Goal: Transaction & Acquisition: Download file/media

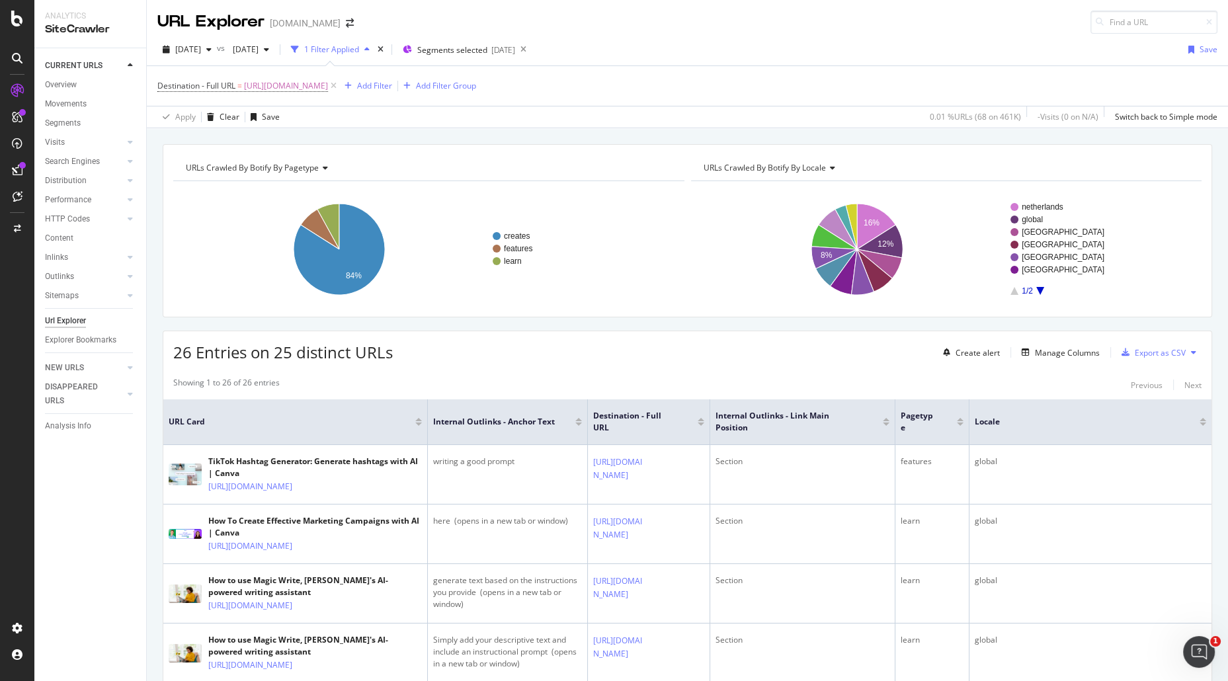
scroll to position [154, 0]
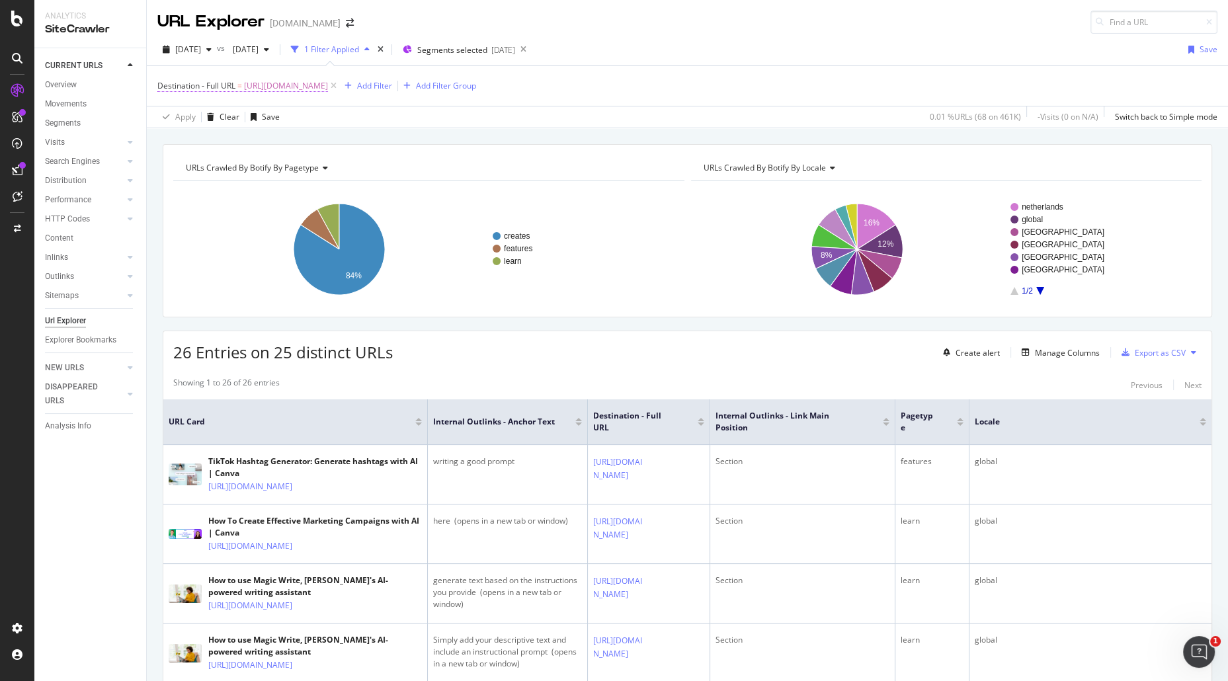
click at [328, 87] on span "https://www.canva.com/help/magic-write/" at bounding box center [286, 86] width 84 height 19
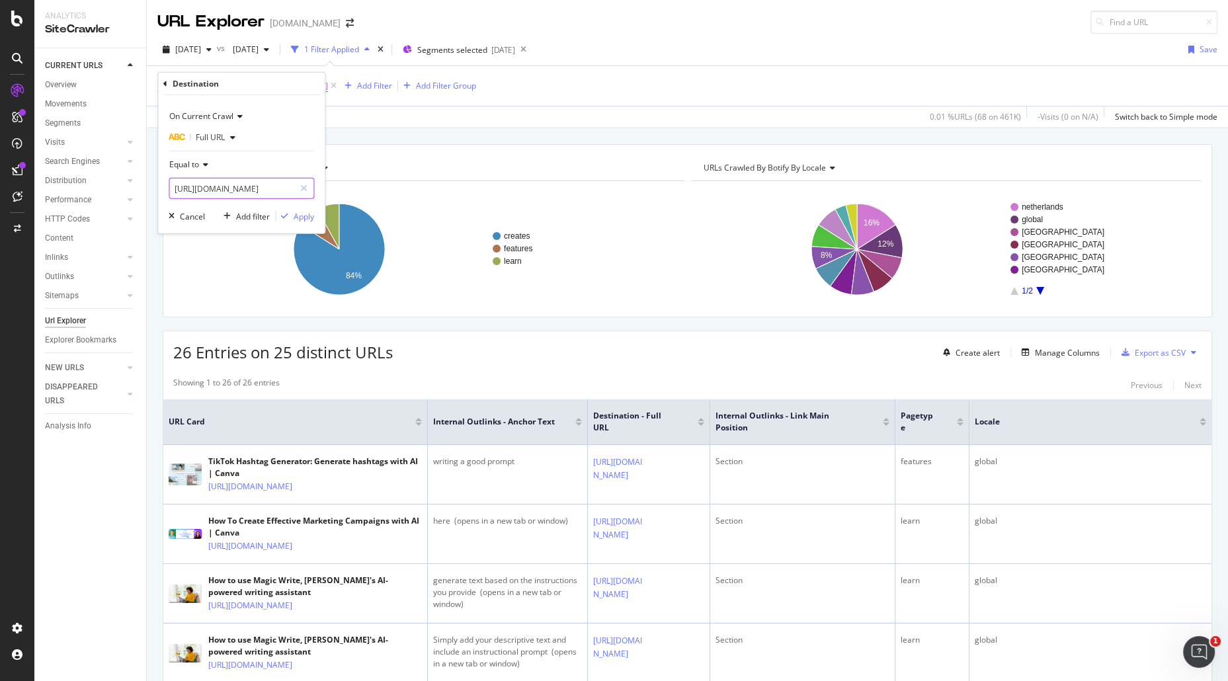
click at [310, 187] on div at bounding box center [303, 188] width 19 height 21
click at [275, 186] on input "text" at bounding box center [241, 188] width 144 height 21
paste input "https://www.canva.com/en_au/help/magic-write/"
type input "https://www.canva.com/en_au/help/magic-write/"
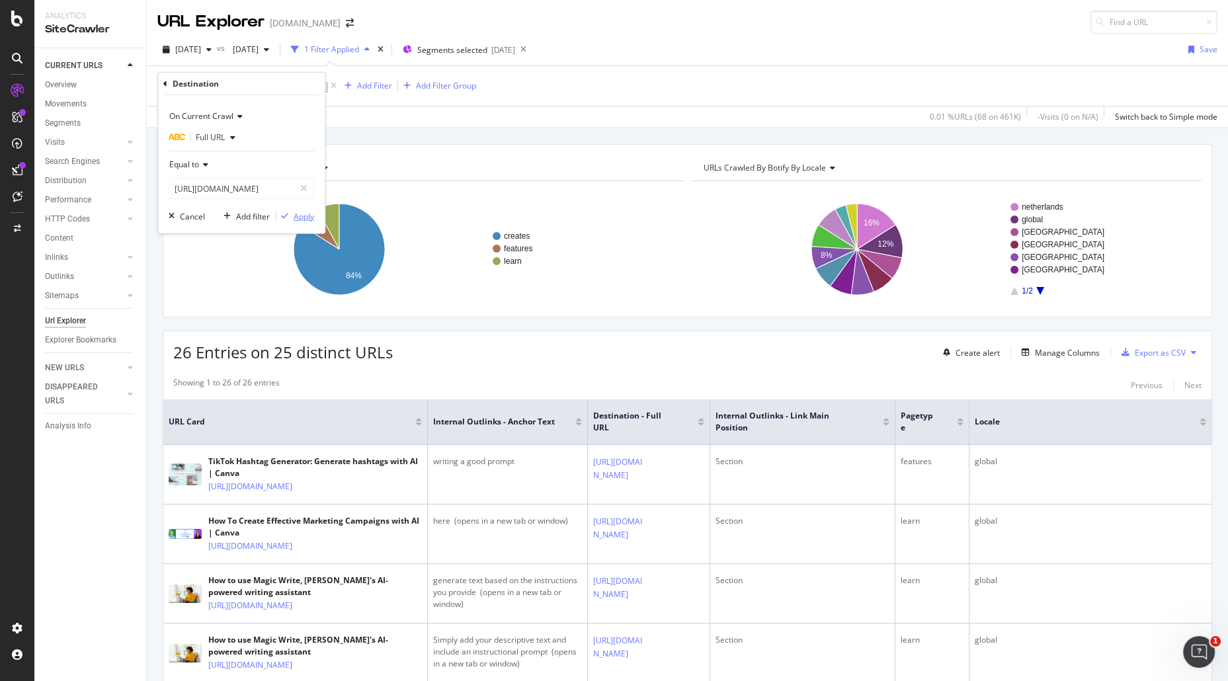
click at [294, 211] on div "Apply" at bounding box center [304, 215] width 20 height 11
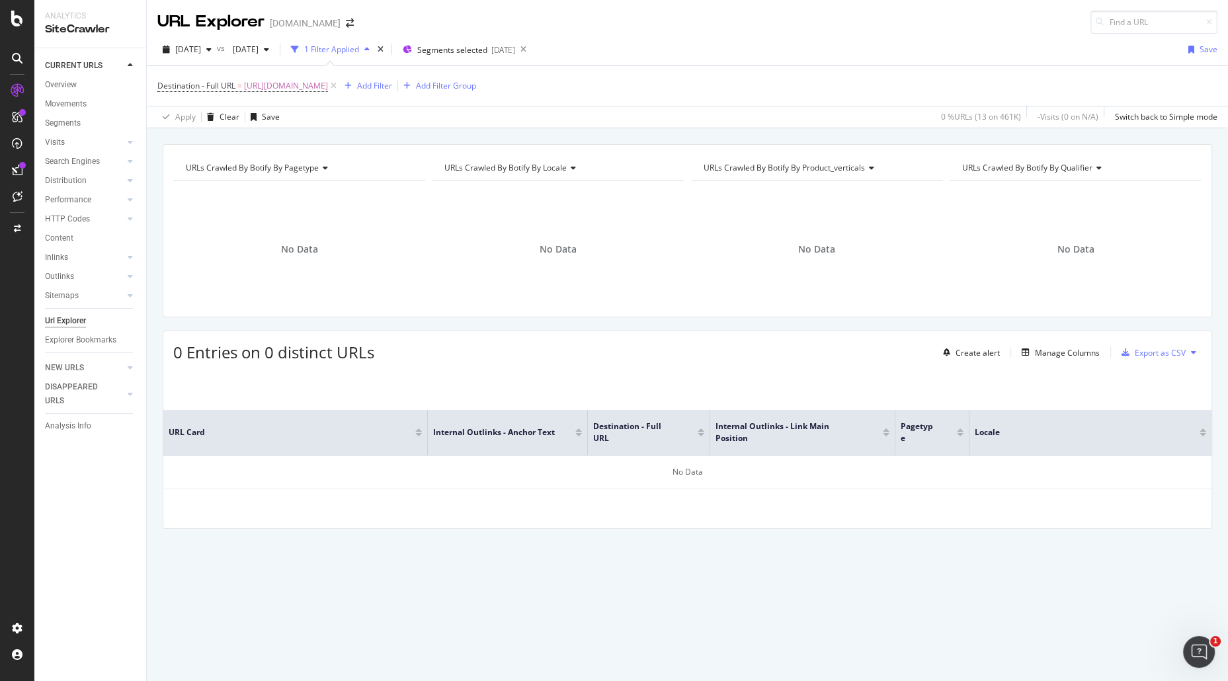
click at [637, 245] on div "No Data" at bounding box center [558, 249] width 252 height 115
click at [328, 89] on span "https://www.canva.com/en_au/help/magic-write/" at bounding box center [286, 86] width 84 height 19
click at [405, 206] on div "No Data" at bounding box center [299, 249] width 252 height 115
drag, startPoint x: 328, startPoint y: 89, endPoint x: 337, endPoint y: 107, distance: 19.8
click at [328, 89] on span "https://www.canva.com/en_au/help/magic-write/" at bounding box center [286, 86] width 84 height 19
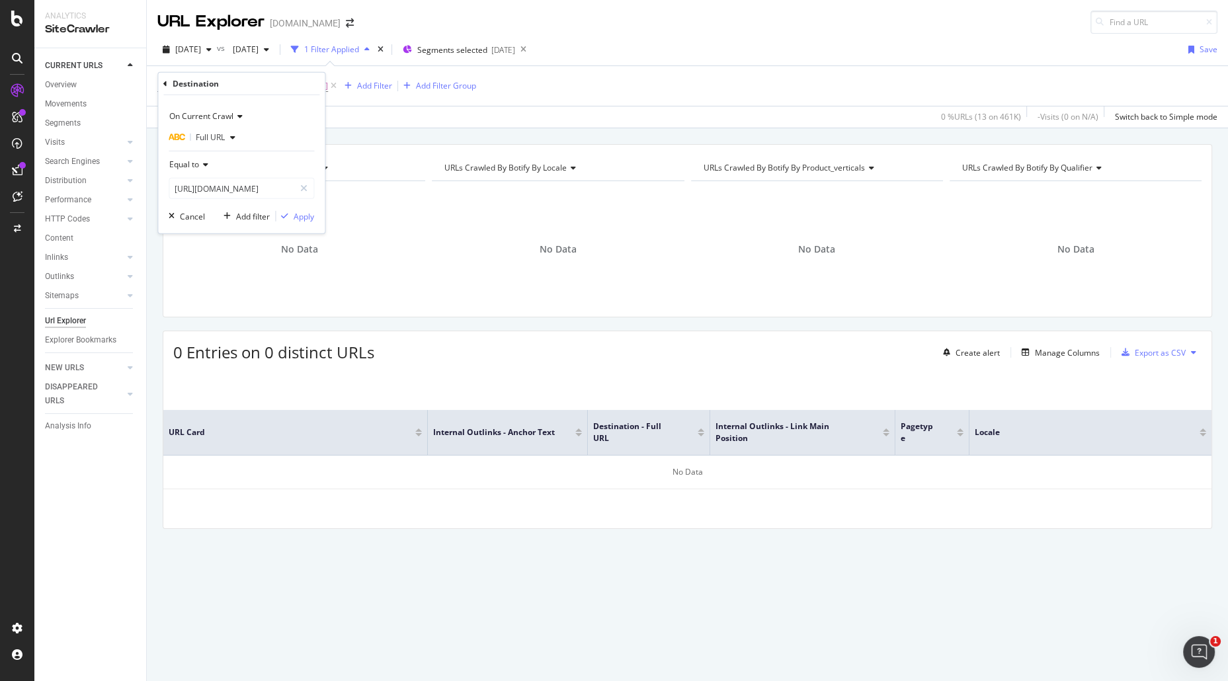
click at [385, 126] on div "Apply Clear Save 0 % URLs ( 13 on 461K ) - Visits ( 0 on N/A ) Switch back to S…" at bounding box center [687, 117] width 1081 height 22
click at [328, 86] on span "https://www.canva.com/en_au/help/magic-write/" at bounding box center [286, 86] width 84 height 19
click at [295, 223] on div "On Current Crawl Full URL Equal to https://www.canva.com/en_au/help/magic-write…" at bounding box center [241, 164] width 167 height 138
click at [298, 220] on div "Apply" at bounding box center [304, 215] width 20 height 11
click at [864, 81] on div "Destination - Full URL = https://www.canva.com/en_au/help/magic-write/ Add Filt…" at bounding box center [687, 86] width 1060 height 40
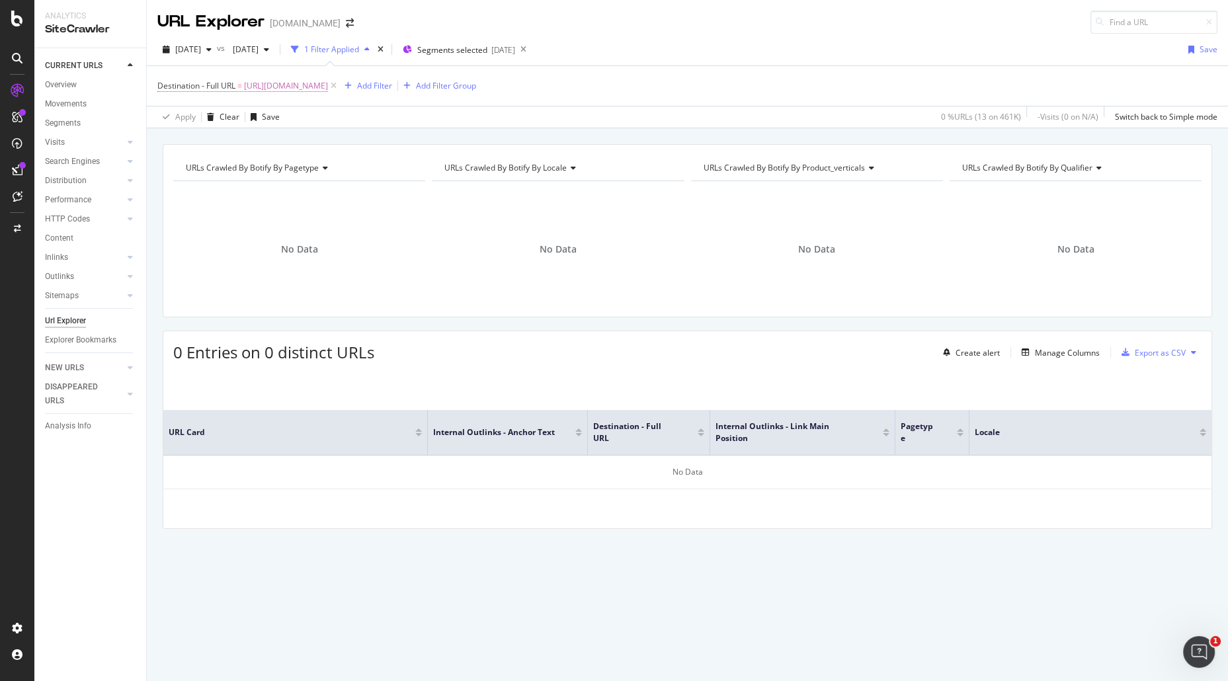
click at [328, 85] on span "https://www.canva.com/en_au/help/magic-write/" at bounding box center [286, 86] width 84 height 19
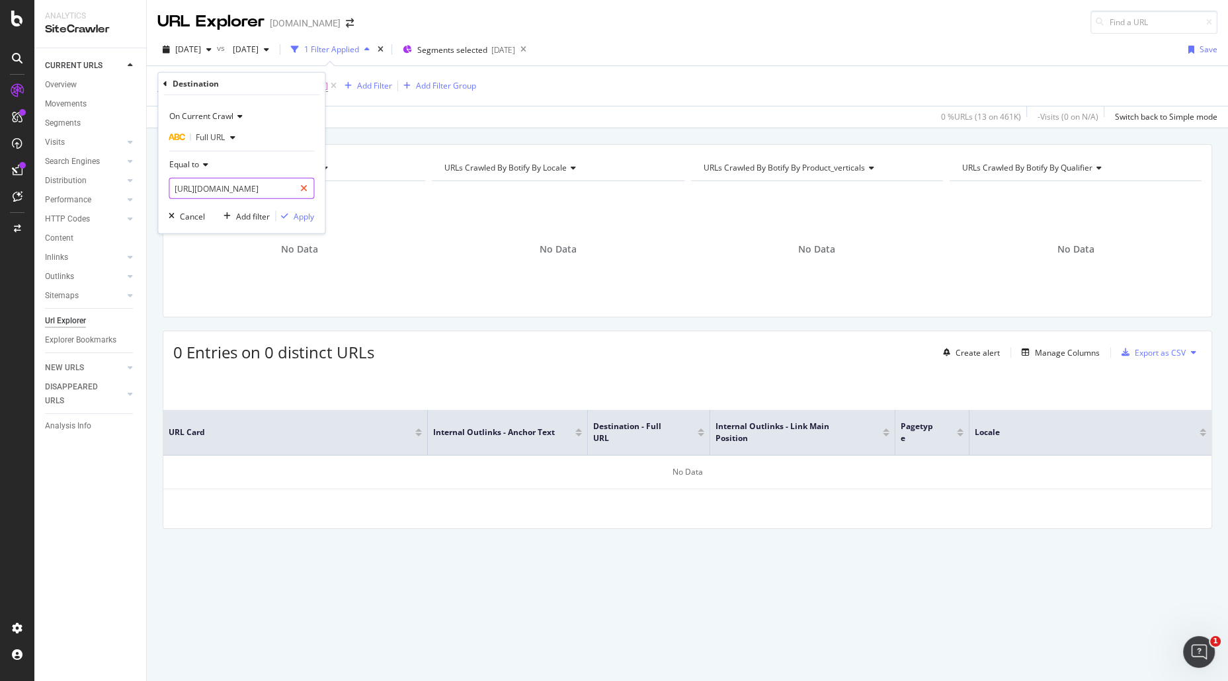
click at [305, 184] on icon at bounding box center [303, 188] width 7 height 9
click at [262, 189] on input "text" at bounding box center [241, 188] width 144 height 21
paste input "https://www.canva.com/policies/magic-studio-terms/"
type input "https://www.canva.com/policies/magic-studio-terms/"
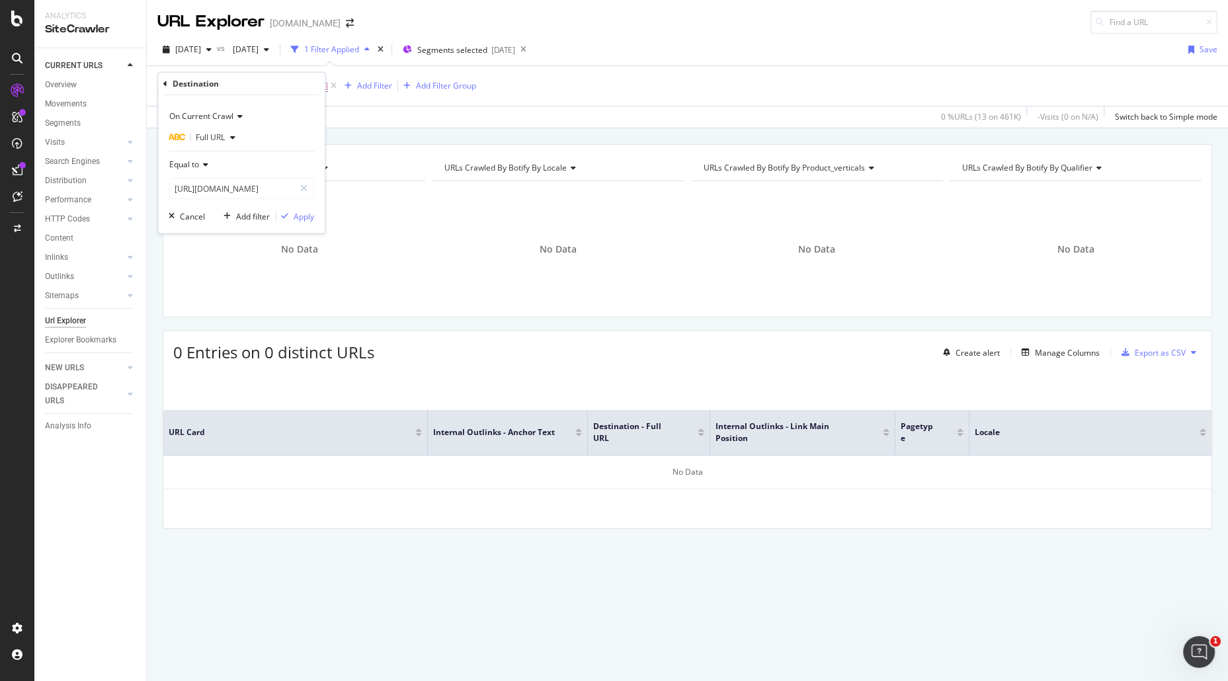
scroll to position [0, 0]
click at [297, 206] on div "On Current Crawl Full URL Equal to https://www.canva.com/policies/magic-studio-…" at bounding box center [241, 164] width 167 height 138
click at [302, 215] on div "Apply" at bounding box center [304, 215] width 20 height 11
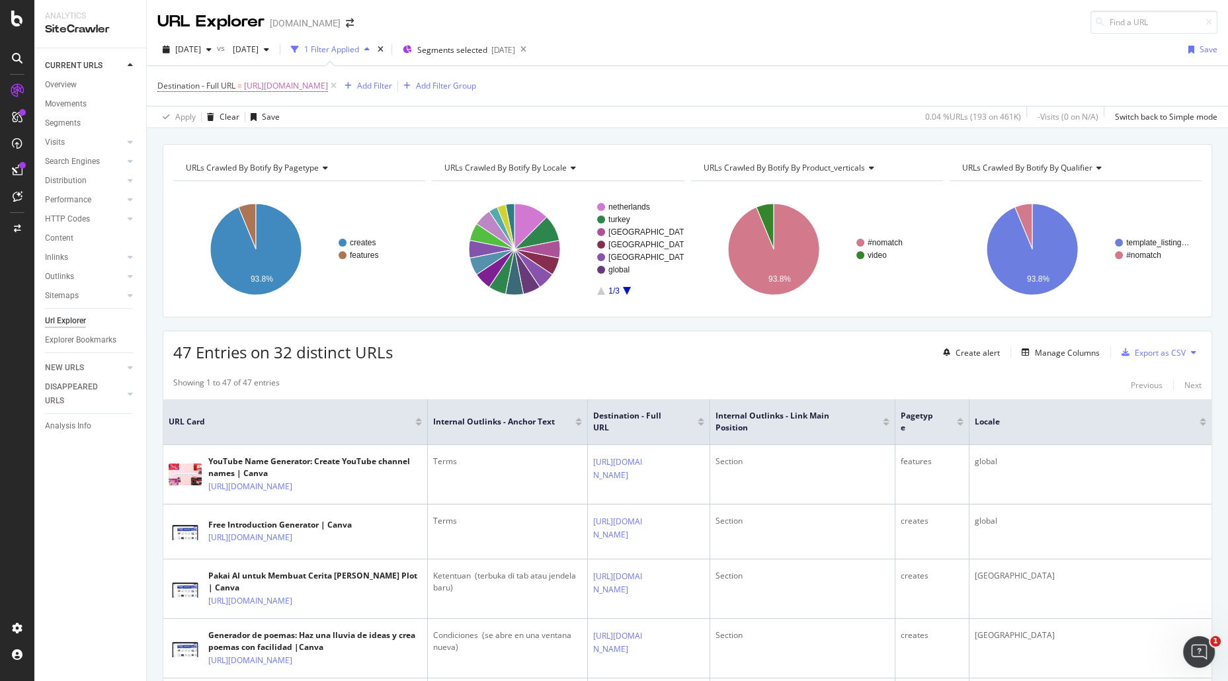
click at [1147, 352] on div "Export as CSV" at bounding box center [1160, 352] width 51 height 11
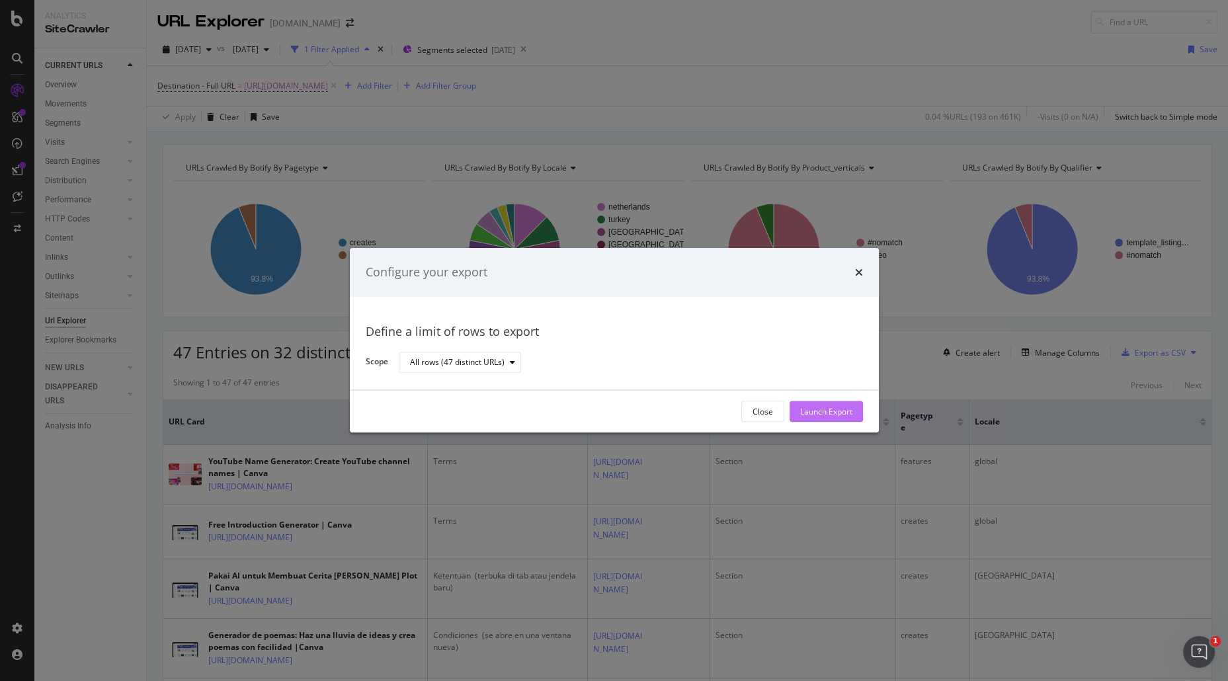
click at [846, 409] on div "Launch Export" at bounding box center [826, 411] width 52 height 11
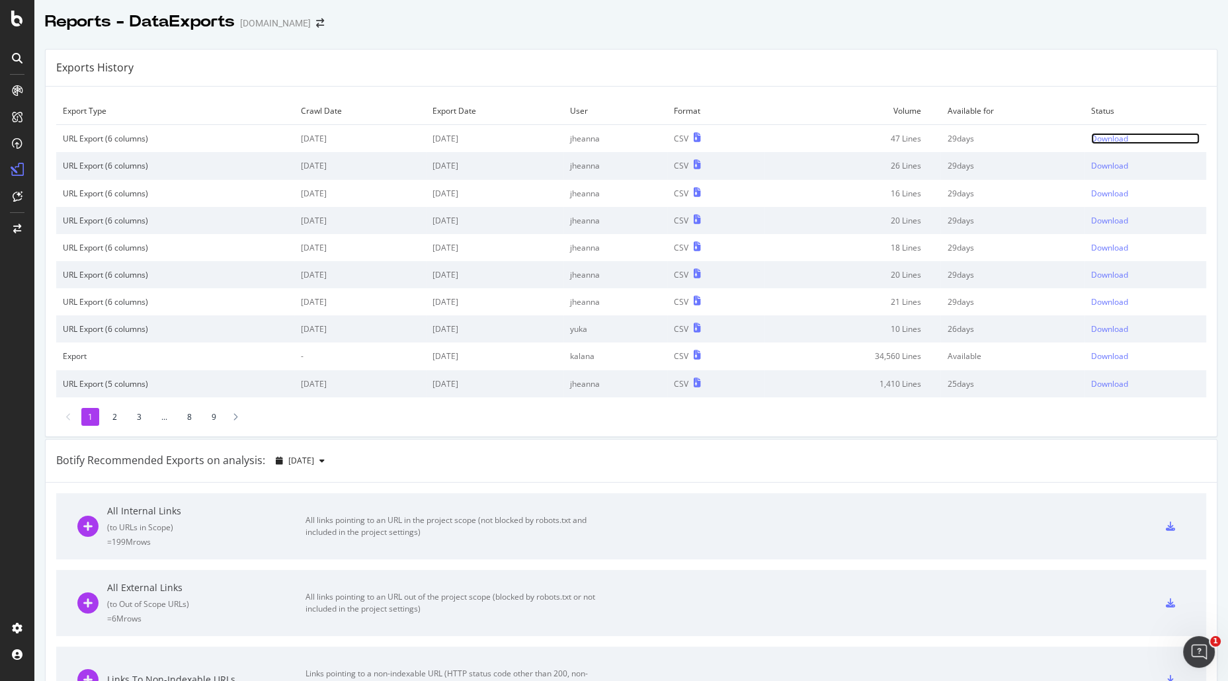
click at [1092, 136] on div "Download" at bounding box center [1109, 138] width 37 height 11
